Goal: Transaction & Acquisition: Purchase product/service

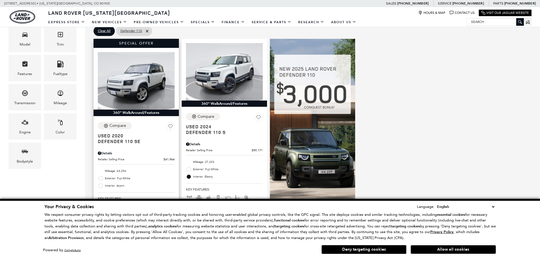
scroll to position [170, 0]
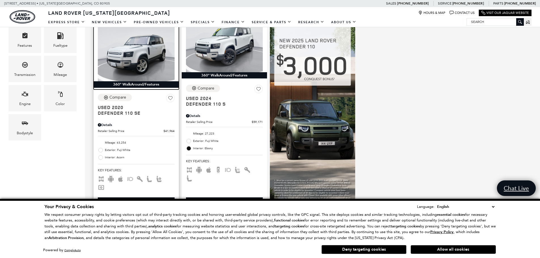
click at [151, 57] on img at bounding box center [136, 53] width 77 height 58
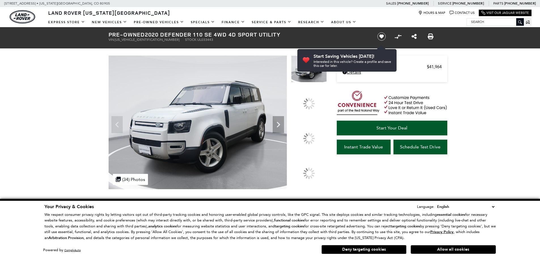
click at [313, 132] on div at bounding box center [309, 138] width 36 height 27
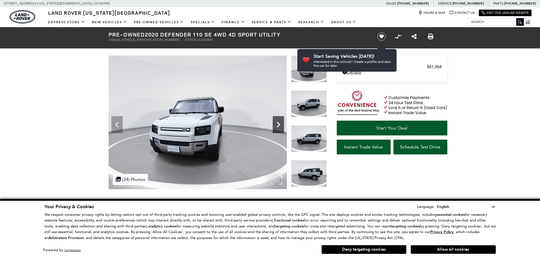
click at [276, 118] on div "Next" at bounding box center [278, 124] width 11 height 17
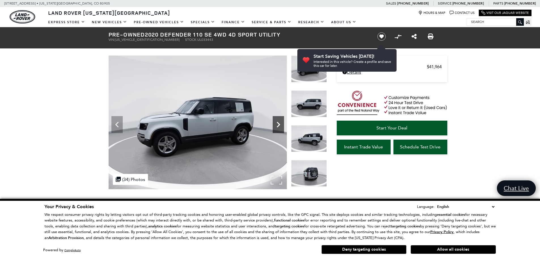
click at [276, 118] on div "Next" at bounding box center [278, 124] width 11 height 17
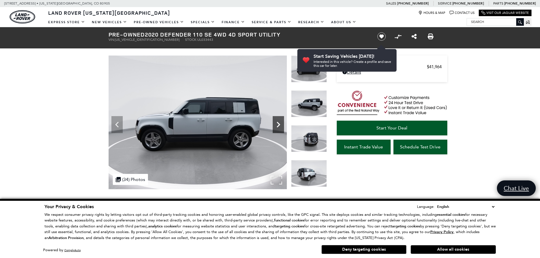
click at [276, 118] on div "Next" at bounding box center [278, 124] width 11 height 17
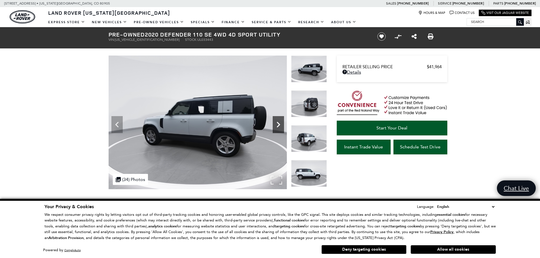
click at [276, 118] on div "Next" at bounding box center [278, 124] width 11 height 17
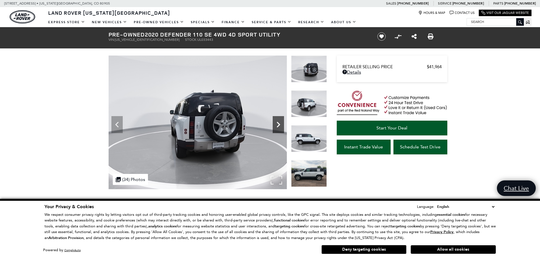
click at [276, 118] on div "Next" at bounding box center [278, 124] width 11 height 17
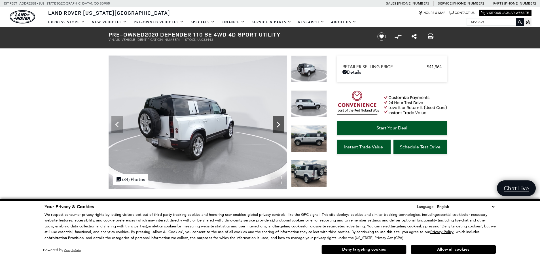
click at [276, 118] on div "Next" at bounding box center [278, 124] width 11 height 17
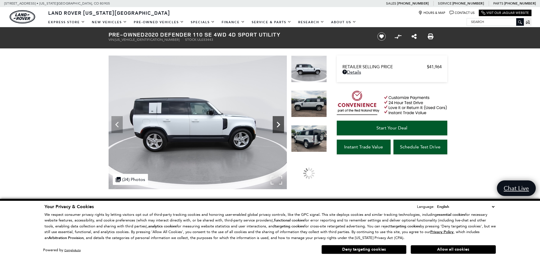
click at [276, 118] on div "Next" at bounding box center [278, 124] width 11 height 17
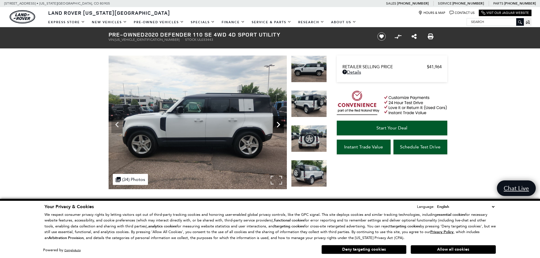
click at [276, 118] on div "Next" at bounding box center [278, 124] width 11 height 17
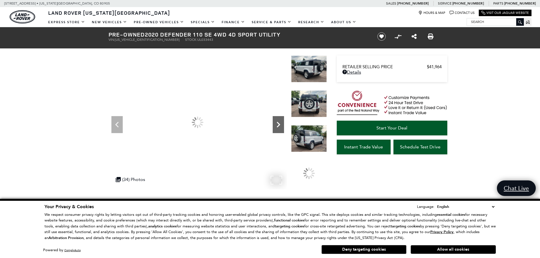
click at [276, 118] on div "Next" at bounding box center [278, 124] width 11 height 17
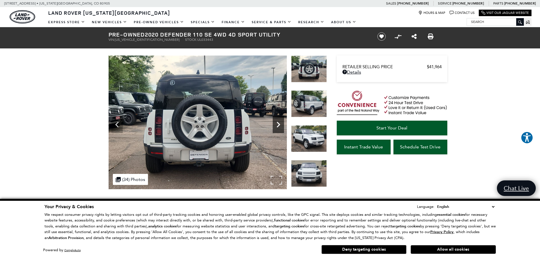
click at [276, 118] on div "Next" at bounding box center [278, 124] width 11 height 17
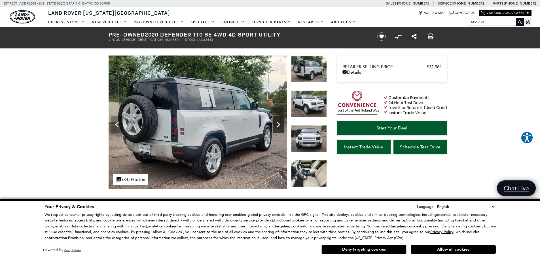
click at [276, 118] on div "Next" at bounding box center [278, 124] width 11 height 17
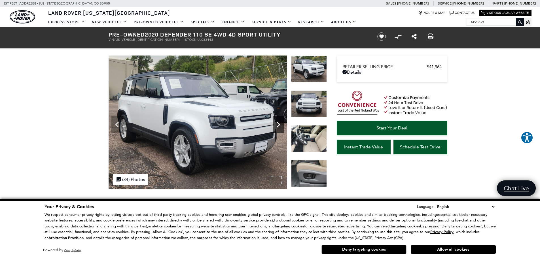
click at [276, 118] on div "Next" at bounding box center [278, 124] width 11 height 17
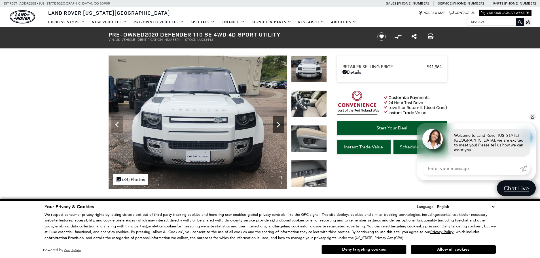
click at [276, 118] on div "Next" at bounding box center [278, 124] width 11 height 17
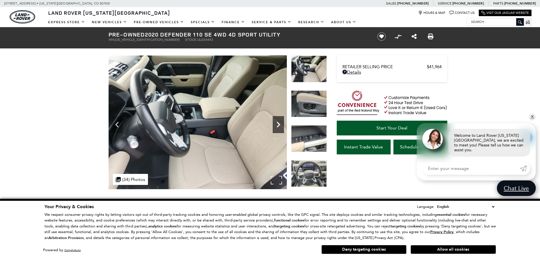
click at [276, 118] on div "Next" at bounding box center [278, 124] width 11 height 17
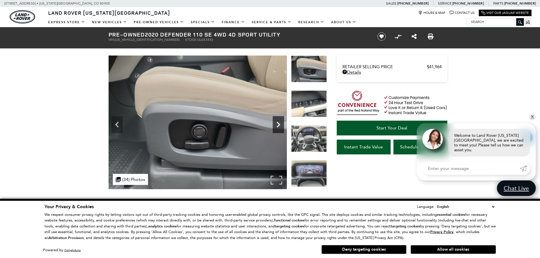
click at [276, 118] on div "Next" at bounding box center [278, 124] width 11 height 17
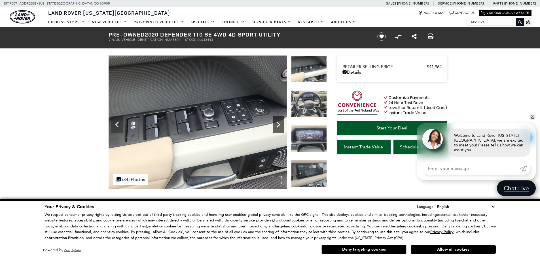
click at [276, 118] on div "Next" at bounding box center [278, 124] width 11 height 17
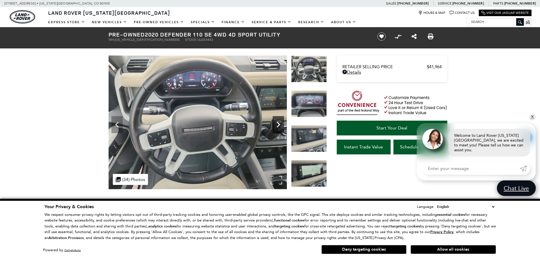
click at [276, 118] on div "Next" at bounding box center [278, 124] width 11 height 17
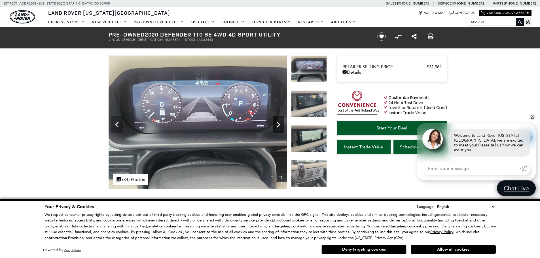
click at [276, 118] on div "Next" at bounding box center [278, 124] width 11 height 17
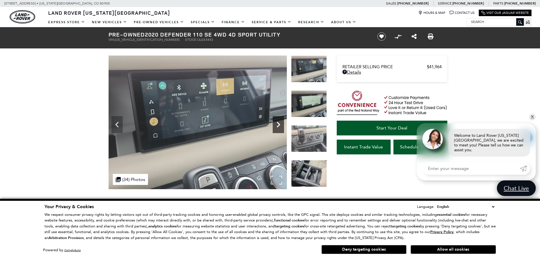
click at [276, 118] on div "Next" at bounding box center [278, 124] width 11 height 17
